Goal: Answer question/provide support

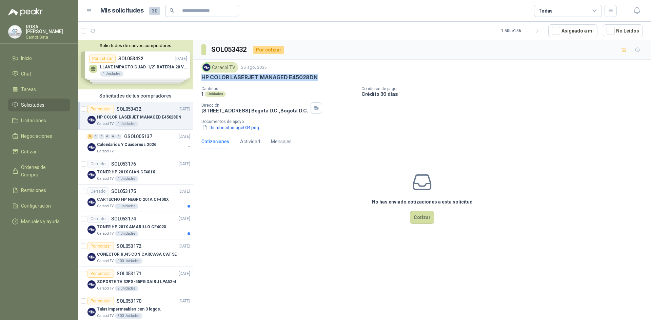
drag, startPoint x: 202, startPoint y: 78, endPoint x: 418, endPoint y: 161, distance: 231.9
click at [326, 78] on div "HP COLOR LASERJET MANAGED E45028DN" at bounding box center [421, 77] width 441 height 7
copy p "HP COLOR LASERJET MANAGED E45028DN"
click at [26, 70] on span "Chat" at bounding box center [26, 73] width 10 height 7
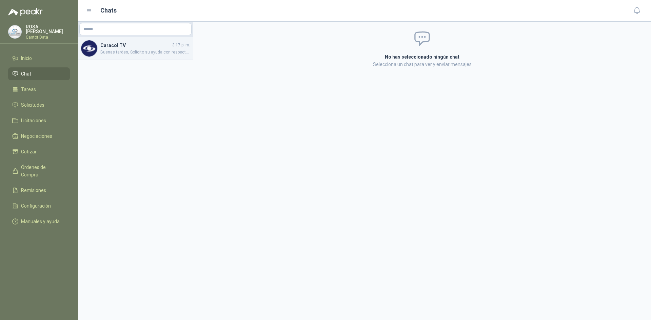
click at [148, 50] on span "Buenas tardes, Solicito su ayuda con respecto a la necesidad, Los ing. me pregu…" at bounding box center [145, 52] width 90 height 6
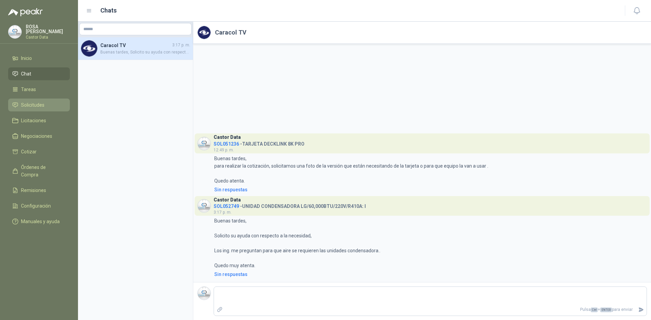
click at [32, 105] on span "Solicitudes" at bounding box center [32, 104] width 23 height 7
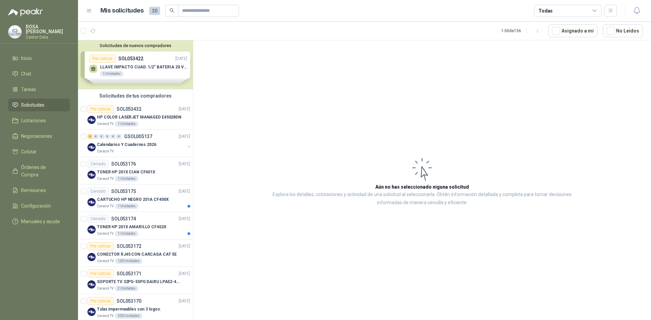
click at [593, 11] on icon at bounding box center [594, 11] width 6 height 6
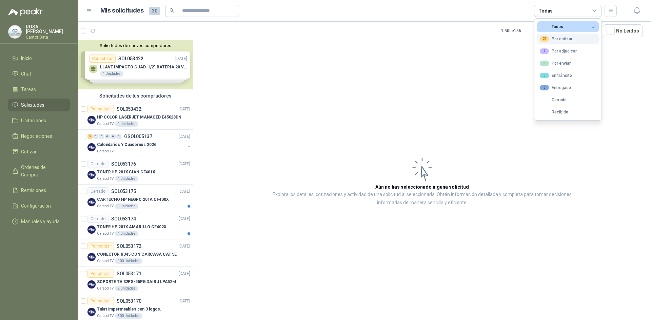
click at [569, 39] on div "29 Por cotizar" at bounding box center [555, 38] width 33 height 5
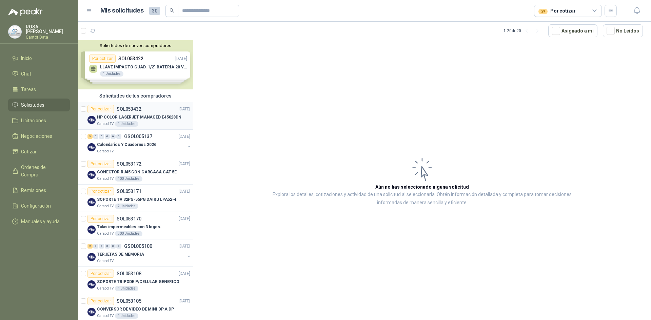
click at [153, 113] on div "Por cotizar SOL053432 [DATE]" at bounding box center [138, 109] width 103 height 8
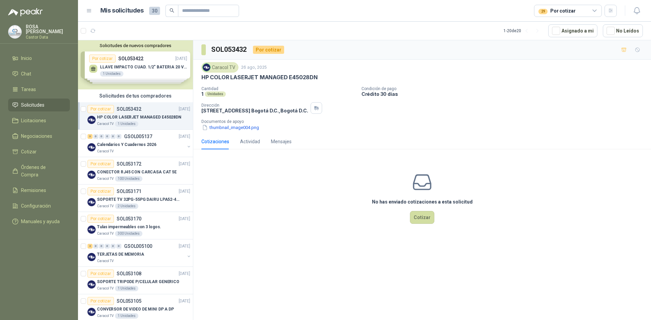
click at [142, 114] on p "HP COLOR LASERJET MANAGED E45028DN" at bounding box center [139, 117] width 84 height 6
